Goal: Find specific page/section: Find specific page/section

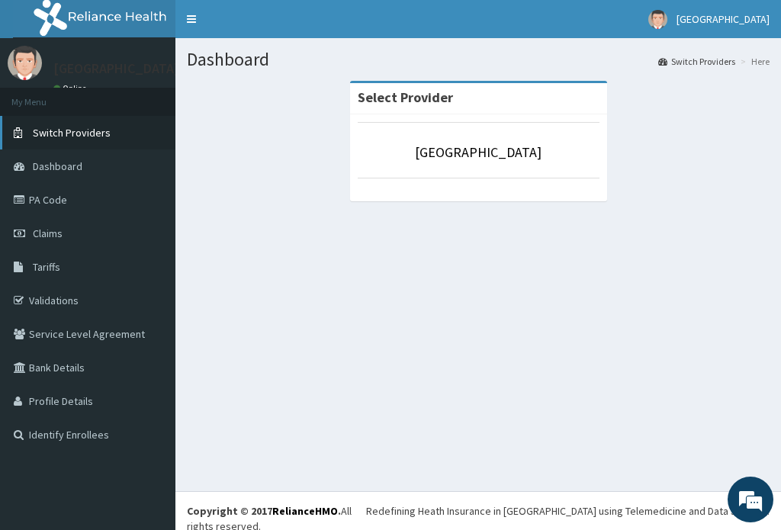
drag, startPoint x: 95, startPoint y: 138, endPoint x: 120, endPoint y: 127, distance: 27.3
click at [95, 138] on span "Switch Providers" at bounding box center [72, 133] width 78 height 14
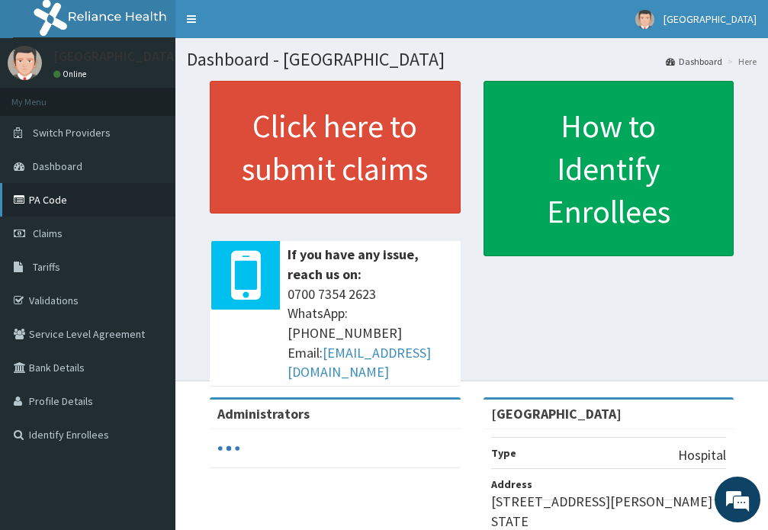
click at [57, 198] on link "PA Code" at bounding box center [87, 200] width 175 height 34
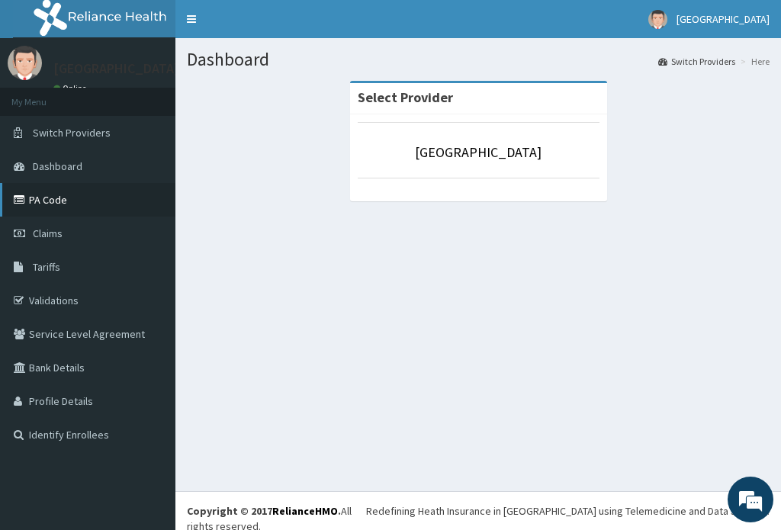
click at [51, 204] on link "PA Code" at bounding box center [87, 200] width 175 height 34
click at [58, 202] on link "PA Code" at bounding box center [87, 200] width 175 height 34
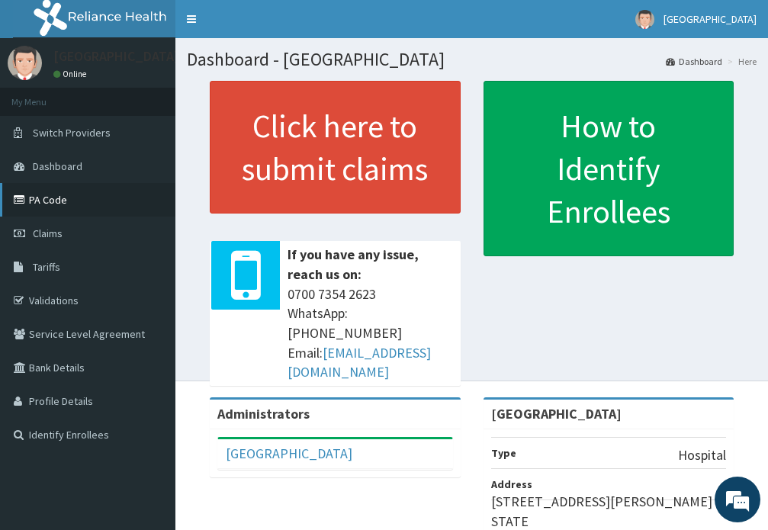
click at [91, 206] on link "PA Code" at bounding box center [87, 200] width 175 height 34
